Goal: Complete application form

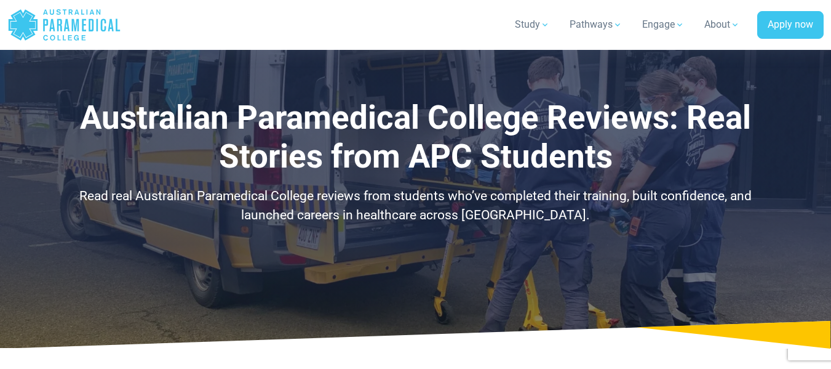
scroll to position [450, 0]
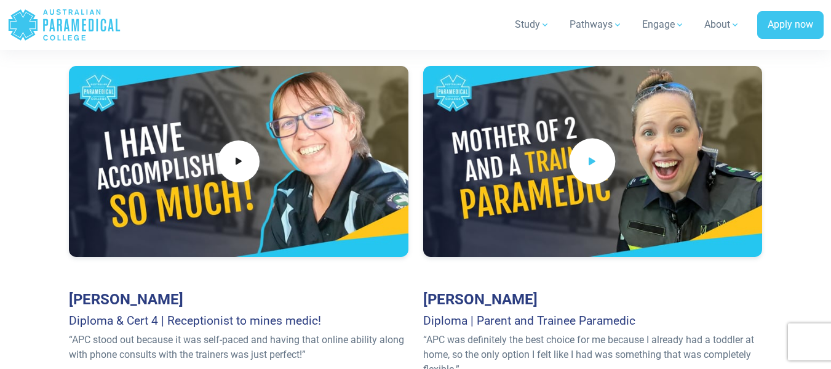
click at [609, 170] on span at bounding box center [593, 161] width 46 height 46
click at [296, 183] on div at bounding box center [239, 161] width 340 height 191
click at [263, 167] on div at bounding box center [239, 161] width 340 height 191
click at [243, 163] on icon at bounding box center [239, 161] width 14 height 20
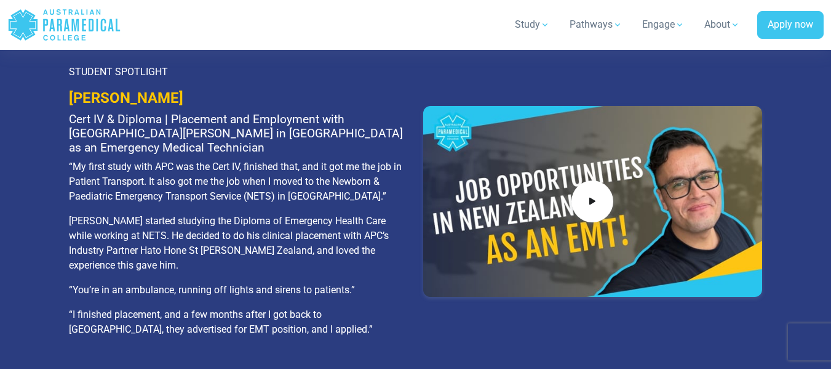
scroll to position [1229, 0]
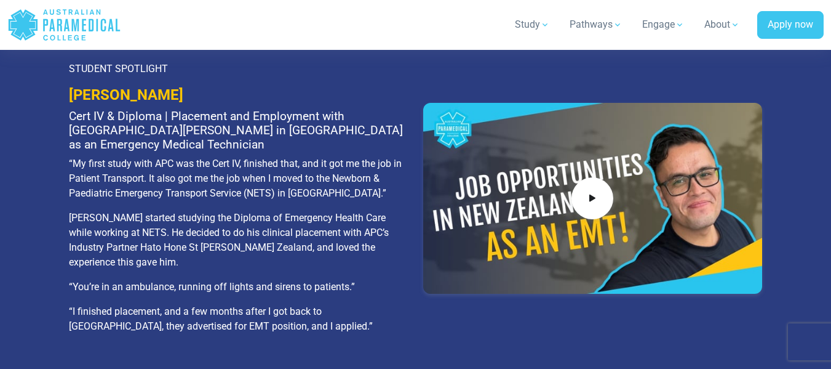
click at [500, 177] on div at bounding box center [593, 198] width 340 height 191
click at [626, 191] on div at bounding box center [593, 198] width 340 height 191
click at [561, 186] on div at bounding box center [593, 198] width 340 height 191
click at [614, 186] on span at bounding box center [593, 198] width 46 height 46
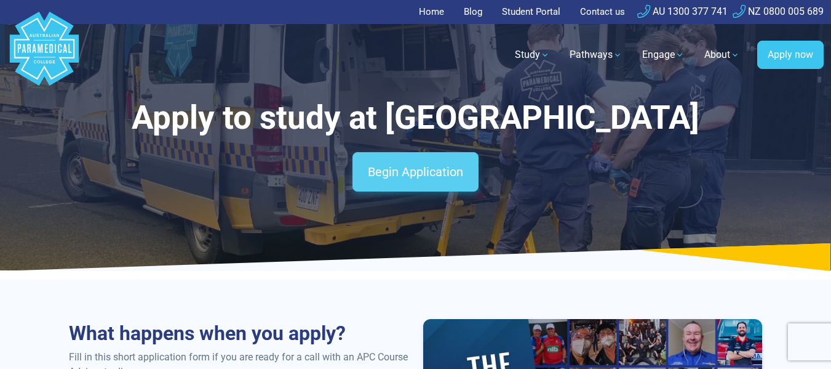
click at [446, 191] on link "Begin Application" at bounding box center [416, 171] width 126 height 39
click at [403, 191] on link "Begin Application" at bounding box center [416, 171] width 126 height 39
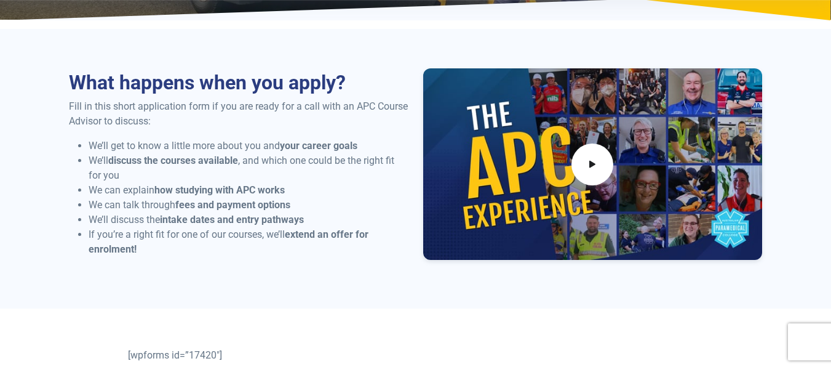
scroll to position [250, 0]
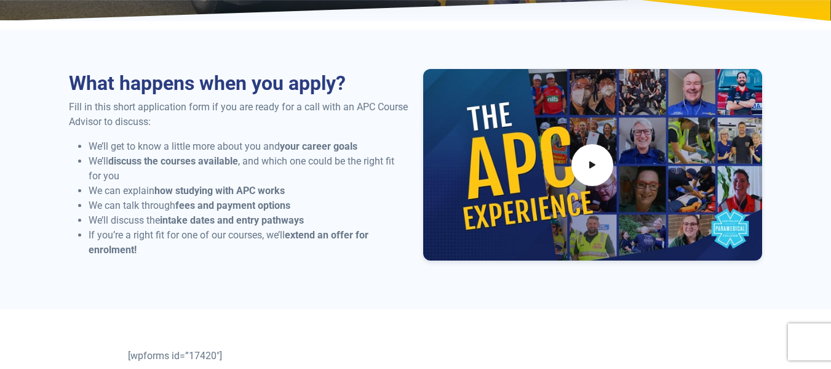
click at [647, 239] on div at bounding box center [593, 164] width 340 height 191
click at [595, 175] on icon at bounding box center [593, 164] width 14 height 20
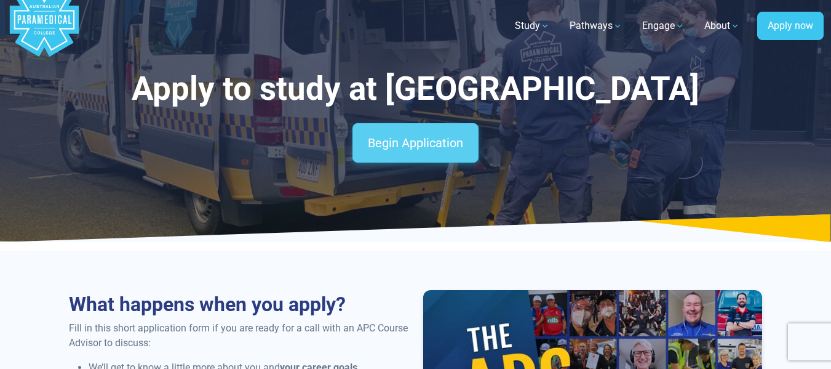
click at [370, 162] on link "Begin Application" at bounding box center [416, 142] width 126 height 39
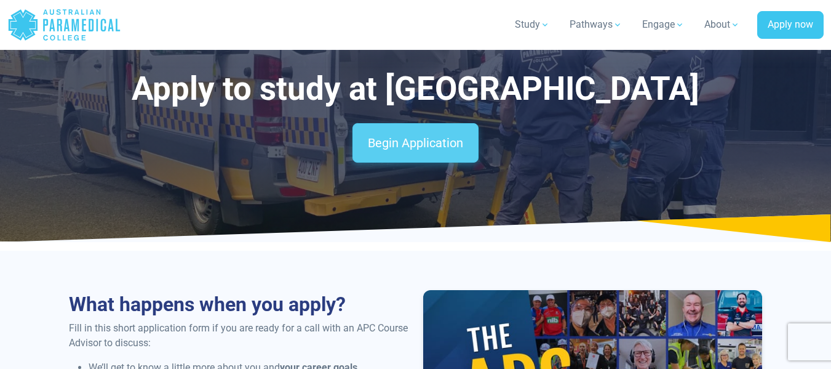
scroll to position [502, 0]
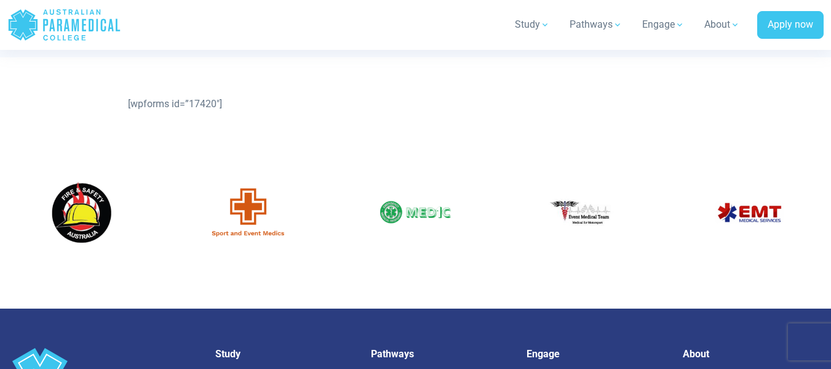
drag, startPoint x: 124, startPoint y: 139, endPoint x: 254, endPoint y: 153, distance: 130.6
click at [254, 151] on div "[wpforms id=”17420″]" at bounding box center [415, 104] width 831 height 94
